Goal: Information Seeking & Learning: Learn about a topic

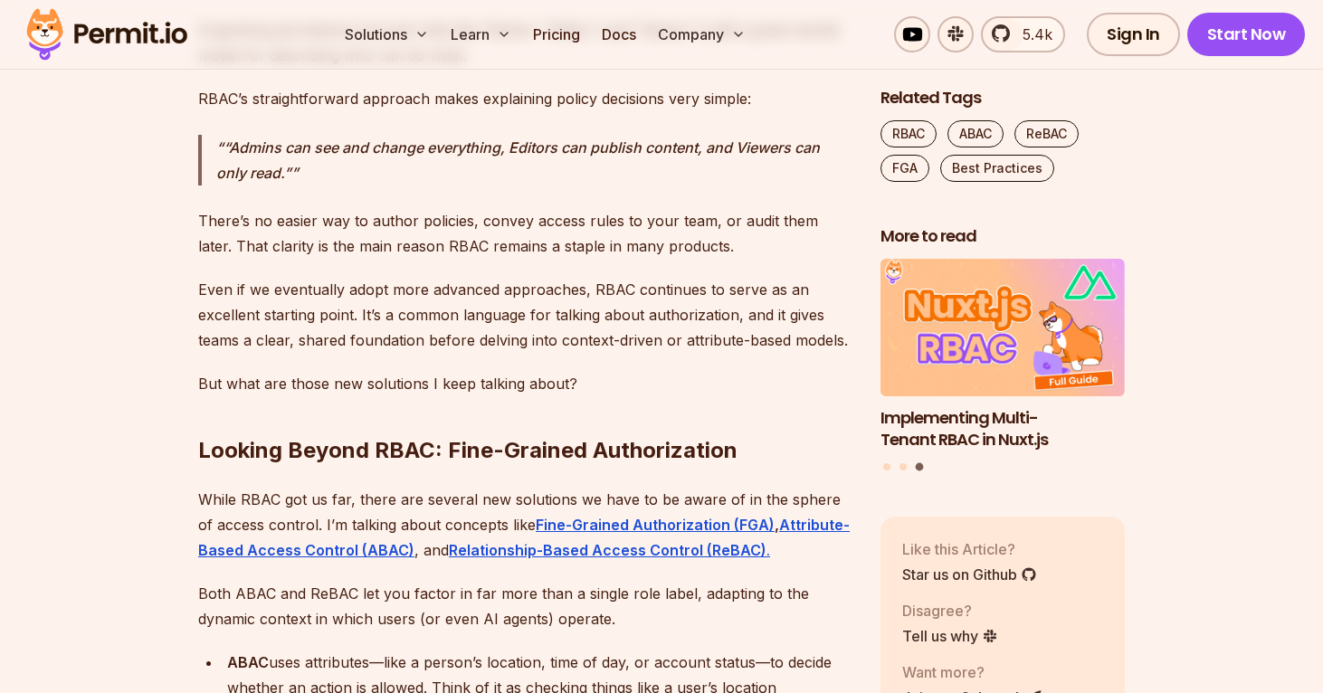
click at [444, 241] on div "RBAC—Role-Based Access Control —has been the bread and butter of access control…" at bounding box center [524, 183] width 653 height 5172
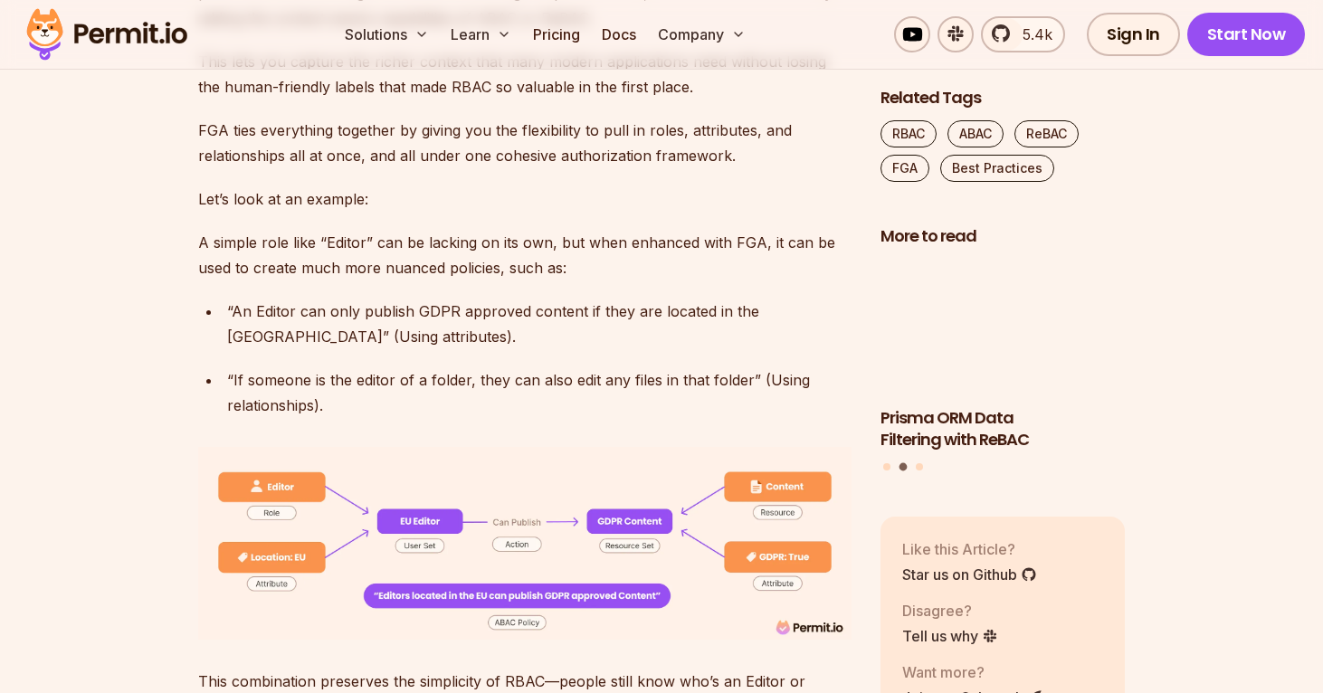
scroll to position [4656, 0]
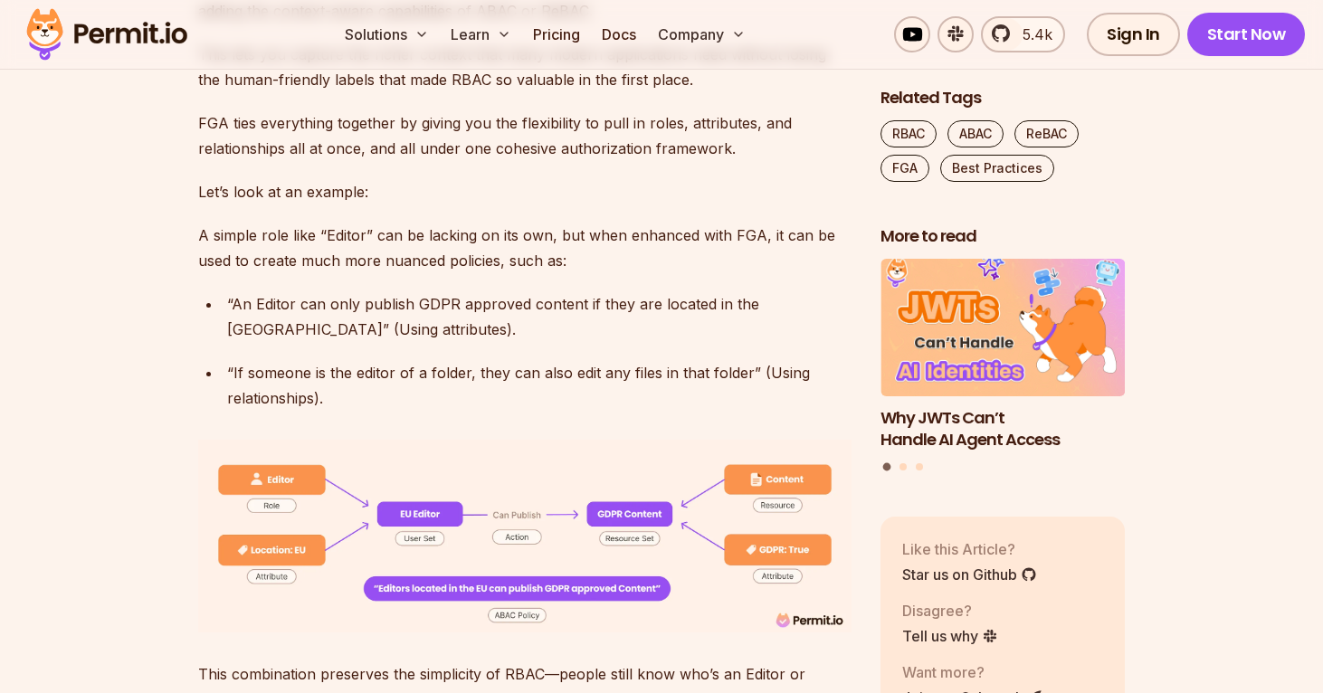
click at [559, 223] on p "A simple role like “Editor” can be lacking on its own, but when enhanced with F…" at bounding box center [524, 248] width 653 height 51
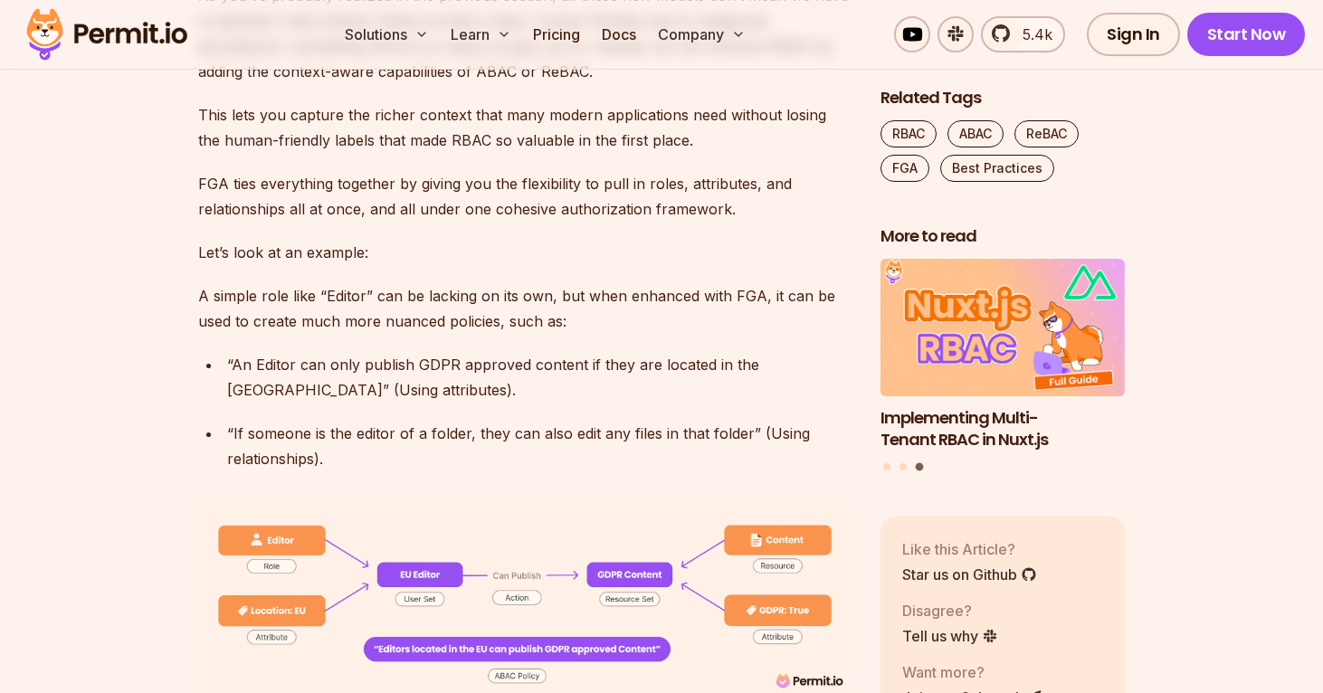
scroll to position [4588, 0]
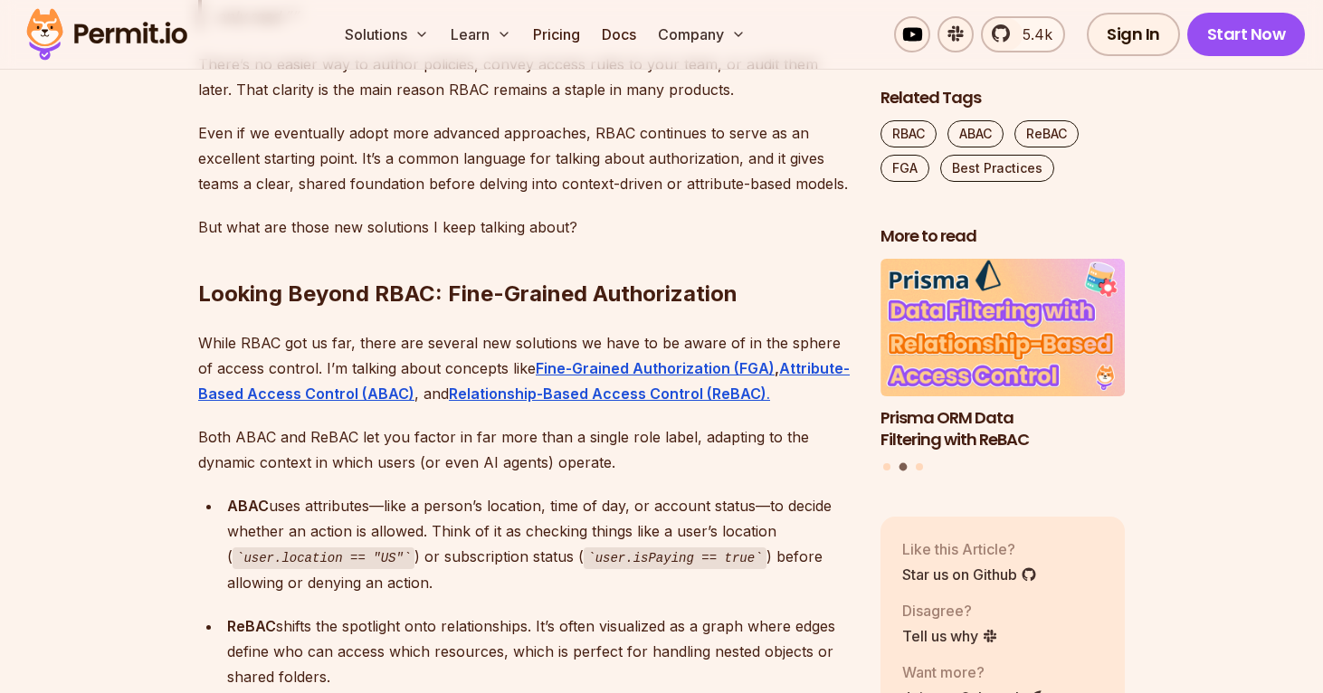
scroll to position [3306, 0]
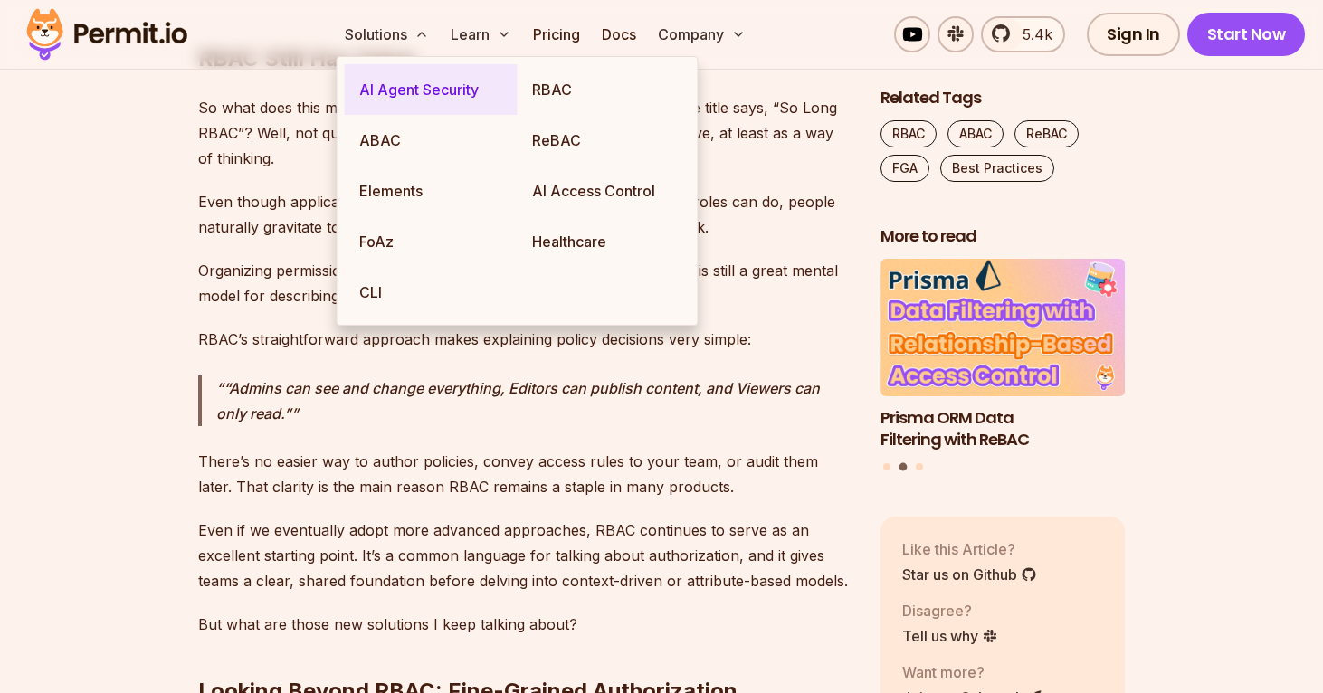
click at [384, 91] on link "AI Agent Security" at bounding box center [431, 89] width 173 height 51
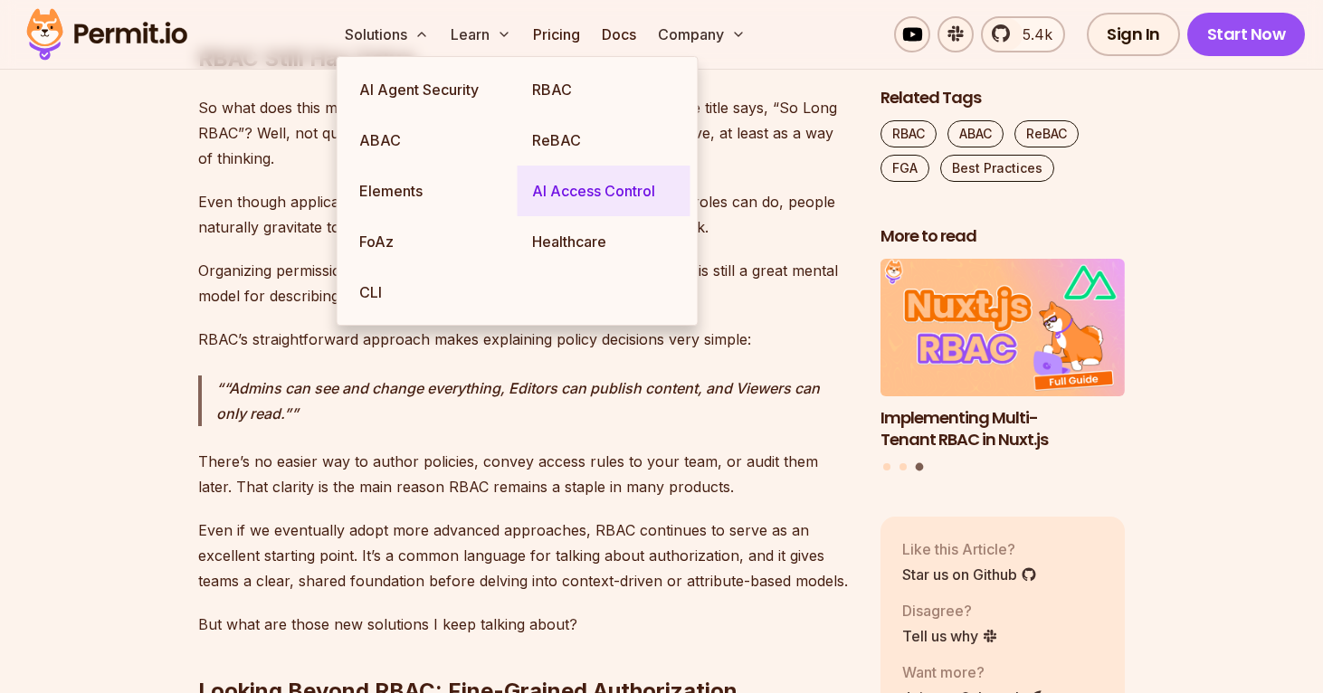
click at [639, 194] on link "AI Access Control" at bounding box center [604, 191] width 173 height 51
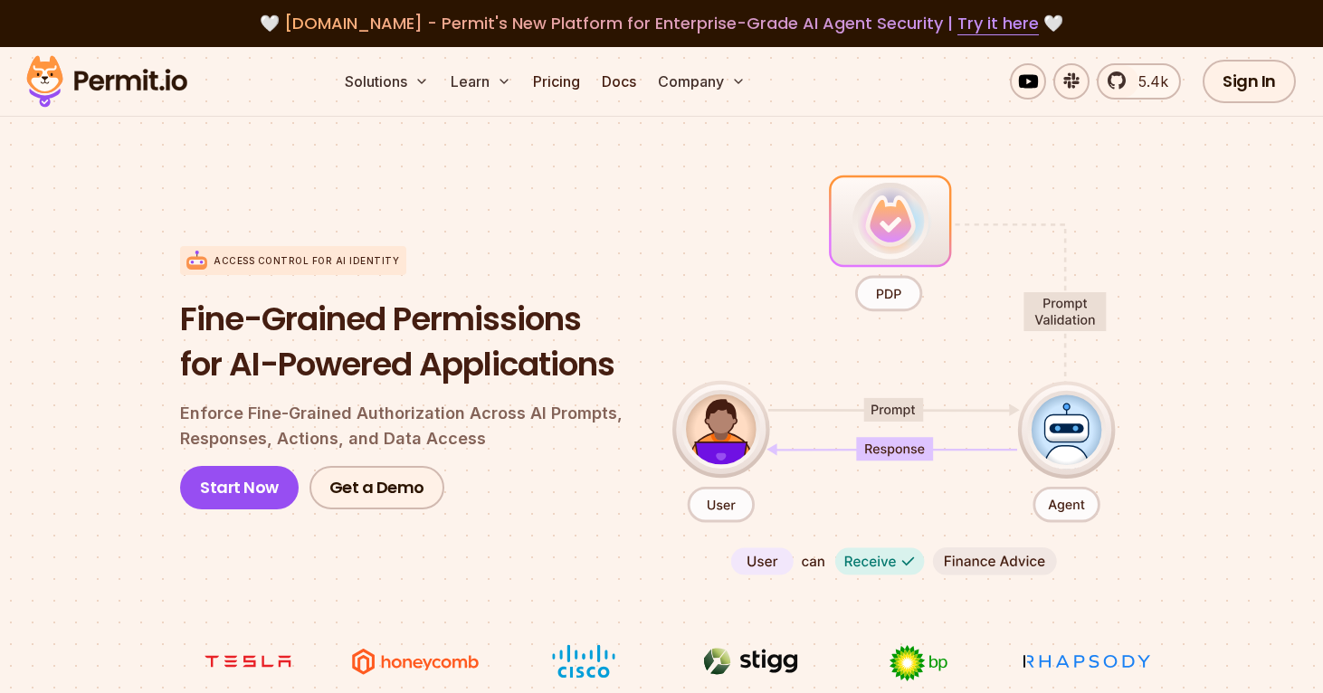
click at [260, 358] on h1 "Fine-Grained Permissions for AI-Powered Applications" at bounding box center [411, 342] width 463 height 90
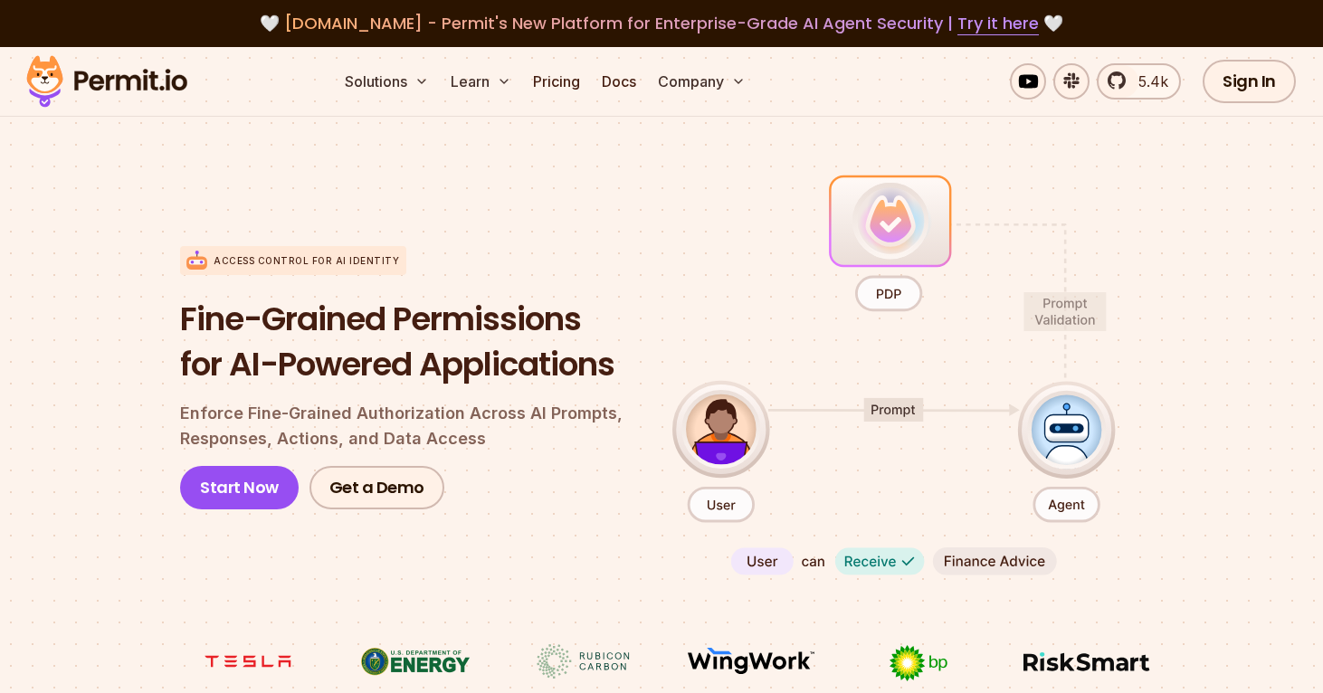
click at [560, 167] on section "Access control for AI Identity Fine-Grained Permissions for AI-Powered Applicat…" at bounding box center [661, 456] width 1323 height 717
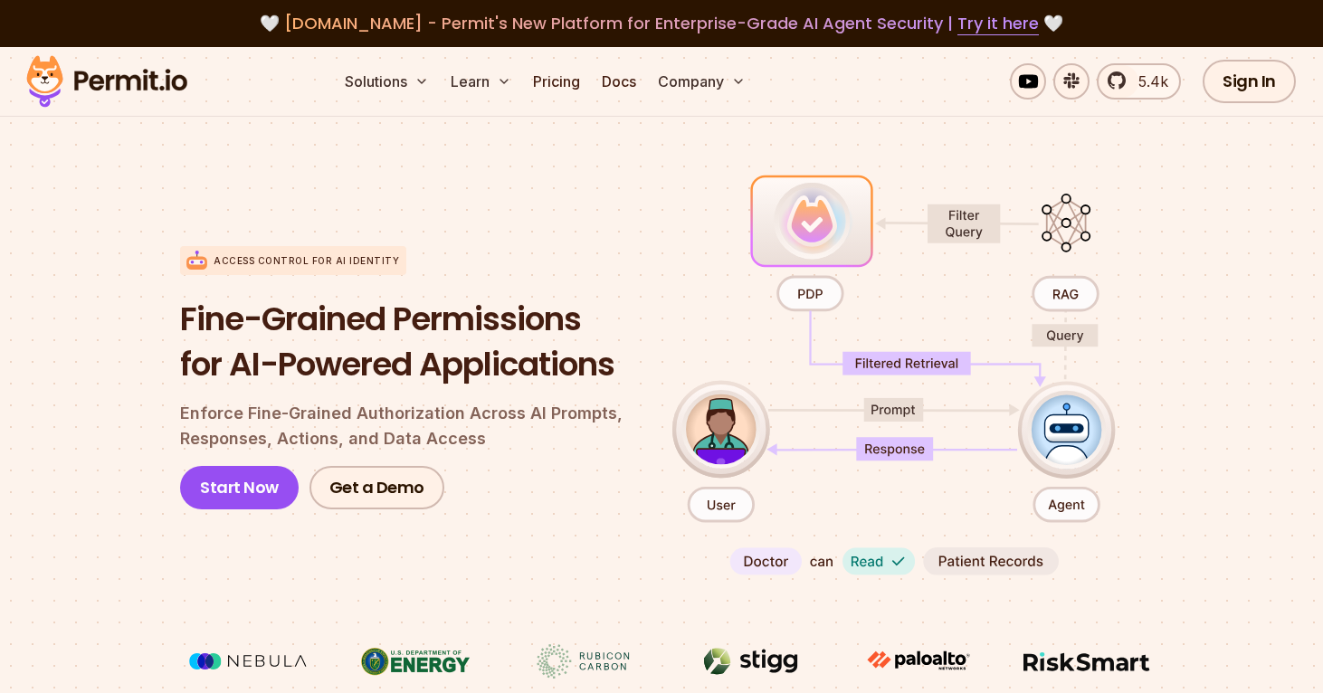
click at [780, 357] on div "Access control for AI Identity Fine-Grained Permissions for AI-Powered Applicat…" at bounding box center [661, 378] width 963 height 416
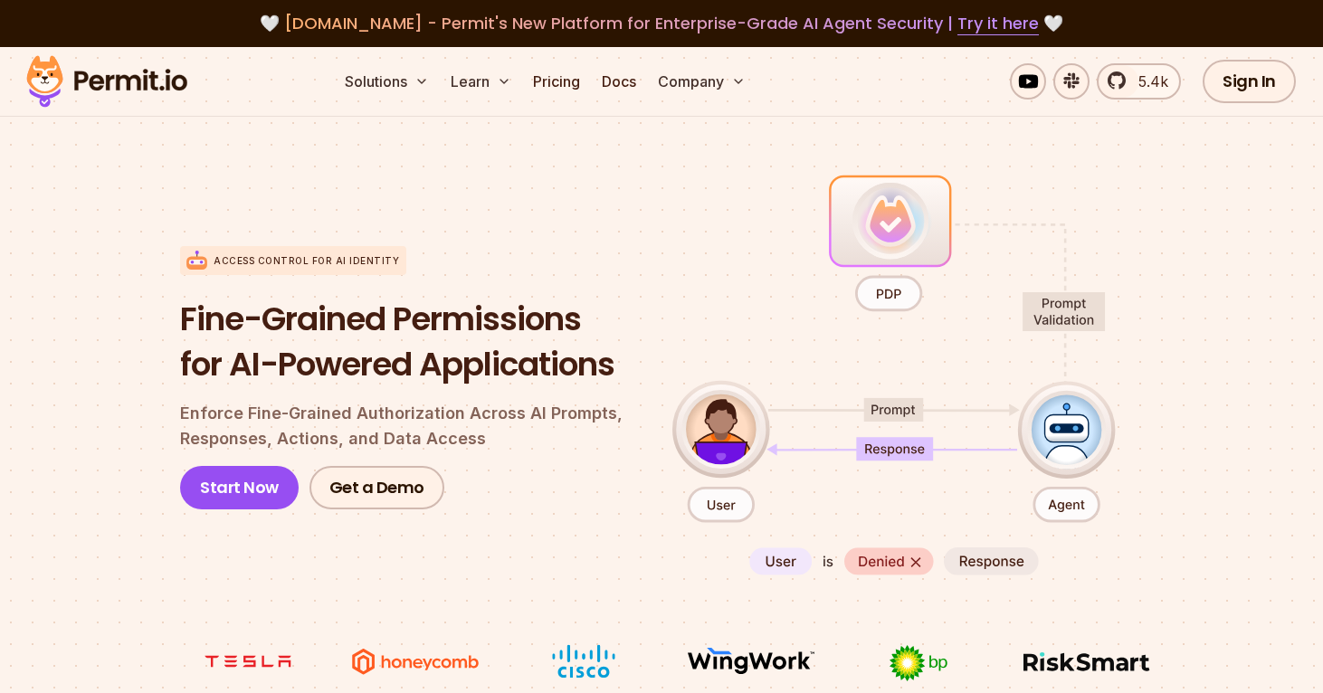
click at [547, 477] on div "Start Now Get a Demo" at bounding box center [411, 487] width 463 height 43
click at [730, 507] on div "Access control for AI Identity Fine-Grained Permissions for AI-Powered Applicat…" at bounding box center [661, 378] width 963 height 416
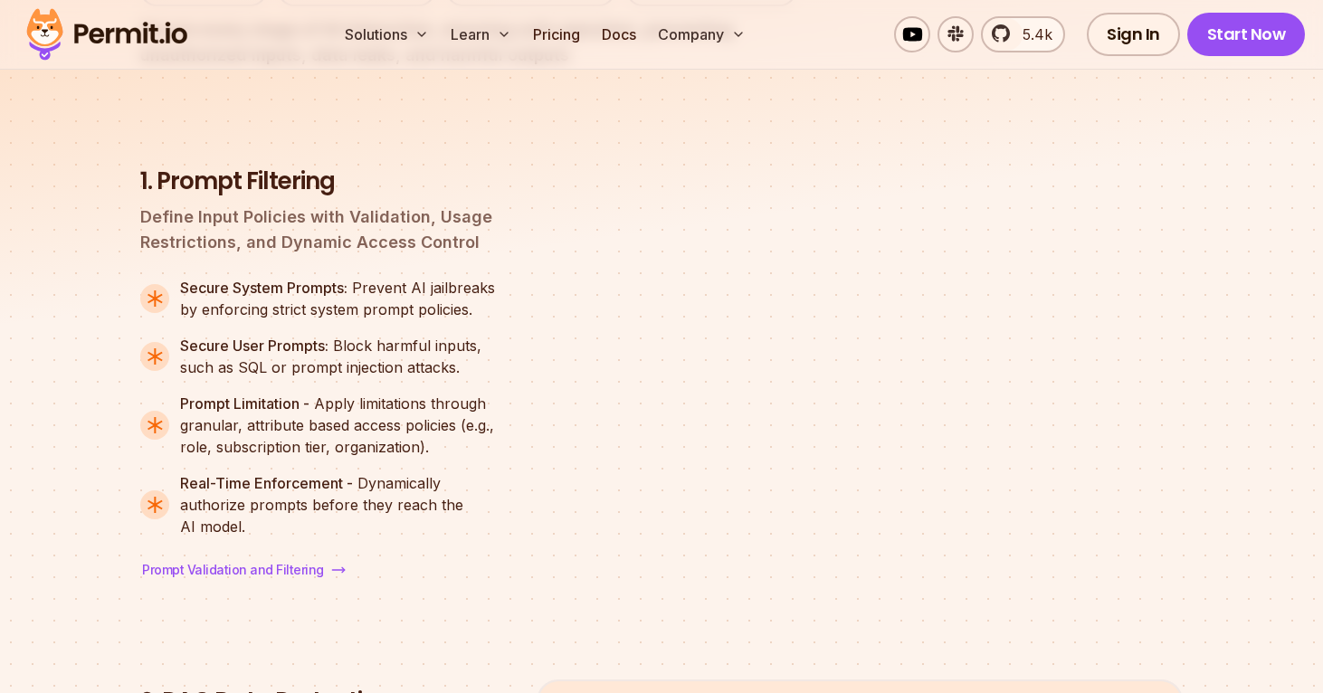
scroll to position [2187, 0]
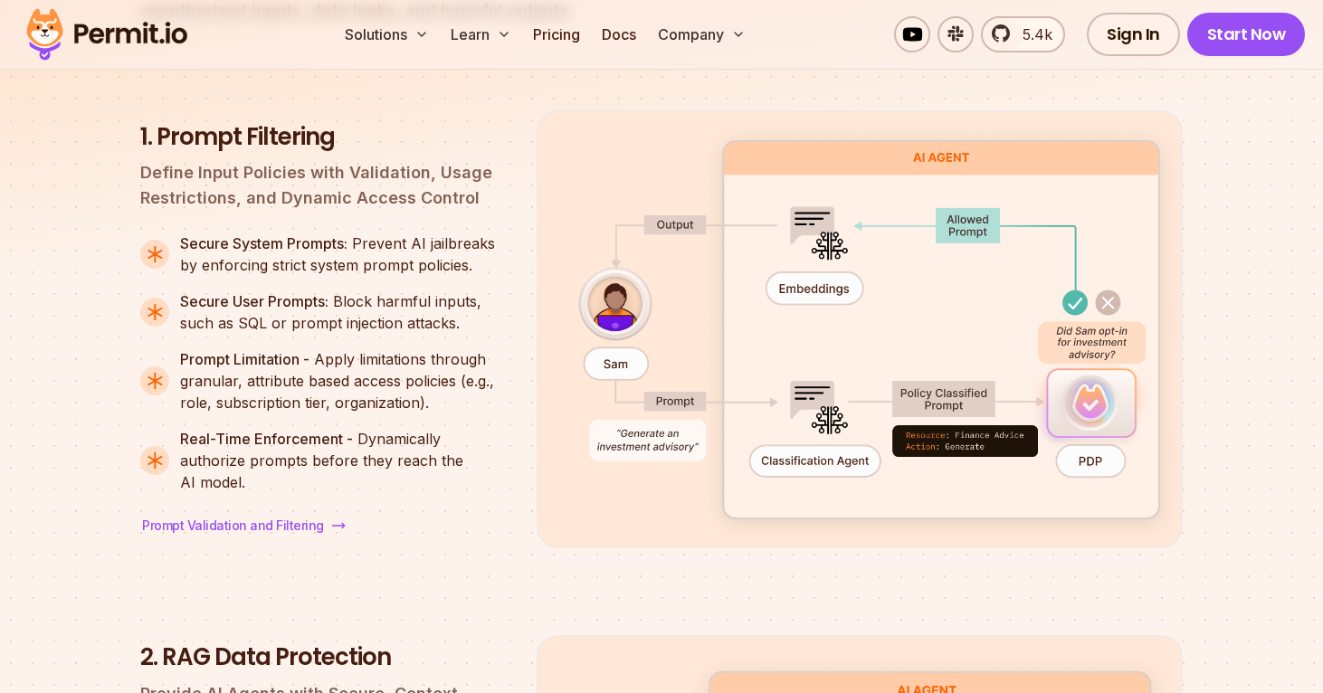
scroll to position [3759, 0]
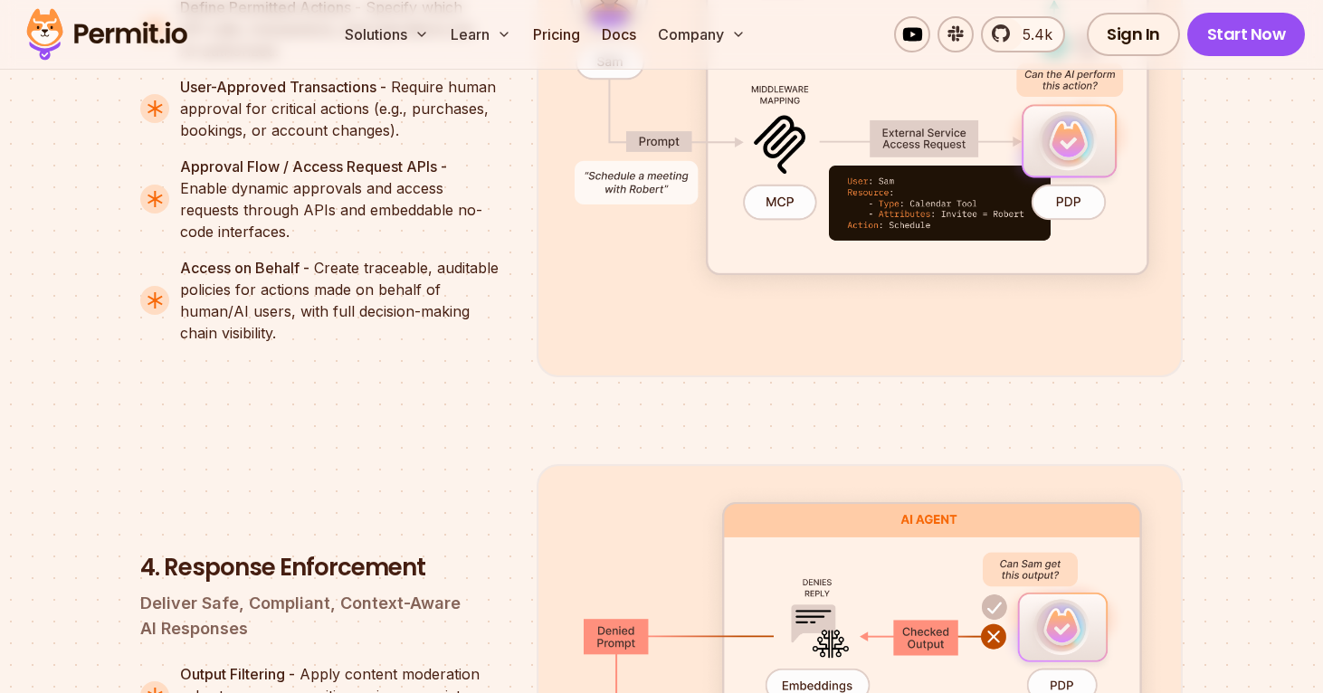
click at [326, 243] on p "Approval Flow / Access Request APIs - Enable dynamic approvals and access reque…" at bounding box center [344, 199] width 328 height 87
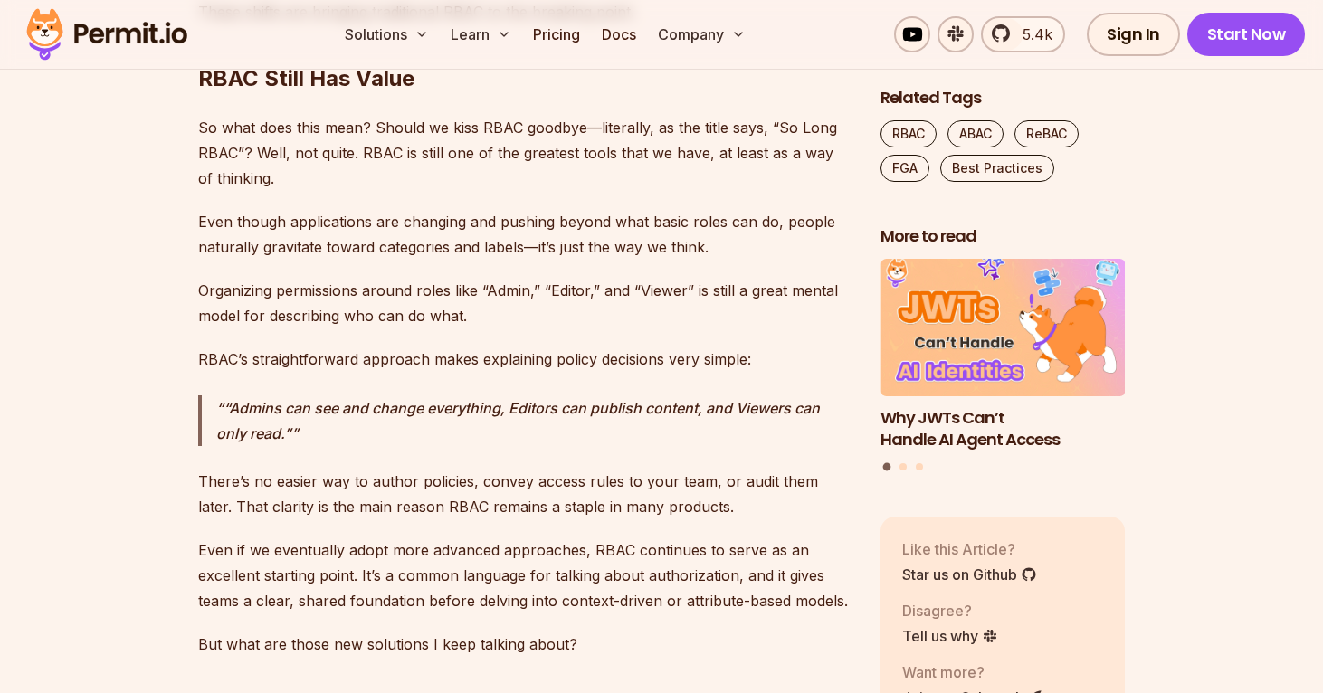
scroll to position [3306, 0]
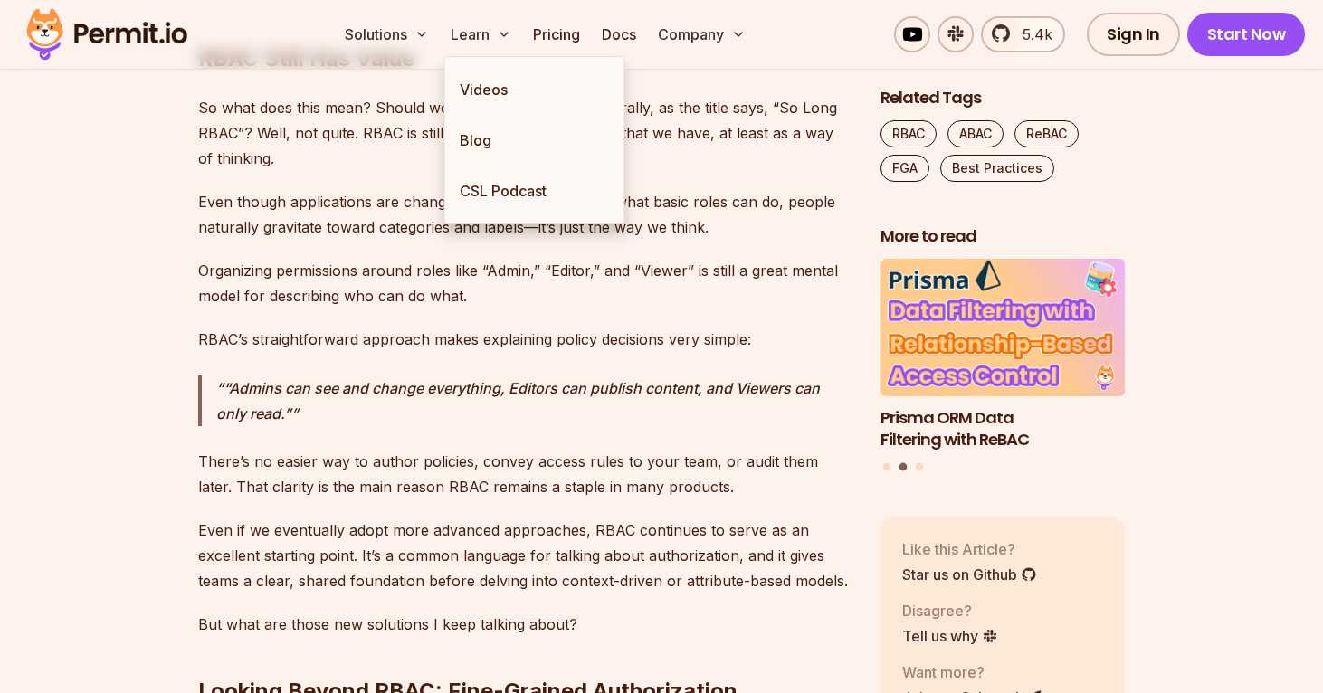
click at [485, 258] on p "Organizing permissions around roles like “Admin,” “Editor,” and “Viewer” is sti…" at bounding box center [524, 283] width 653 height 51
